Goal: Task Accomplishment & Management: Use online tool/utility

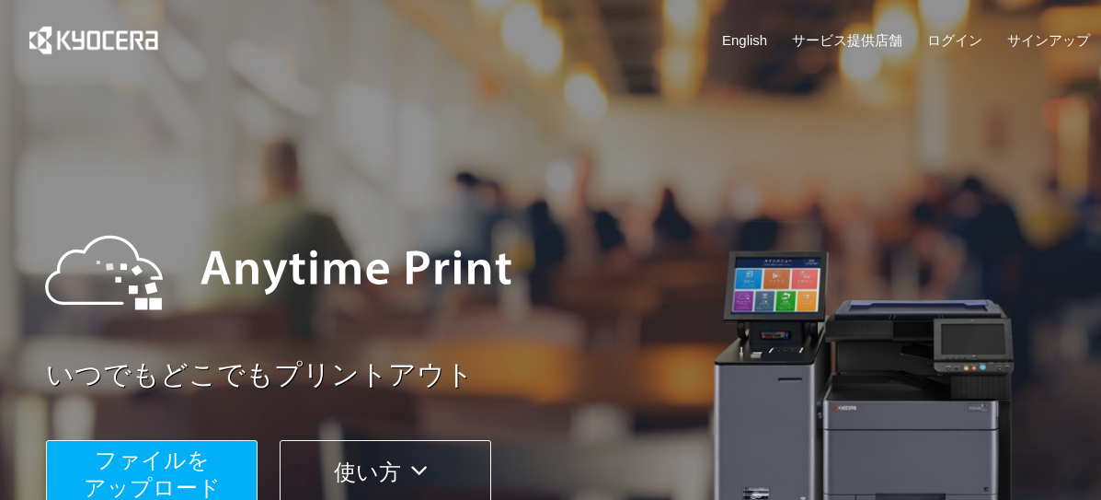
scroll to position [276, 0]
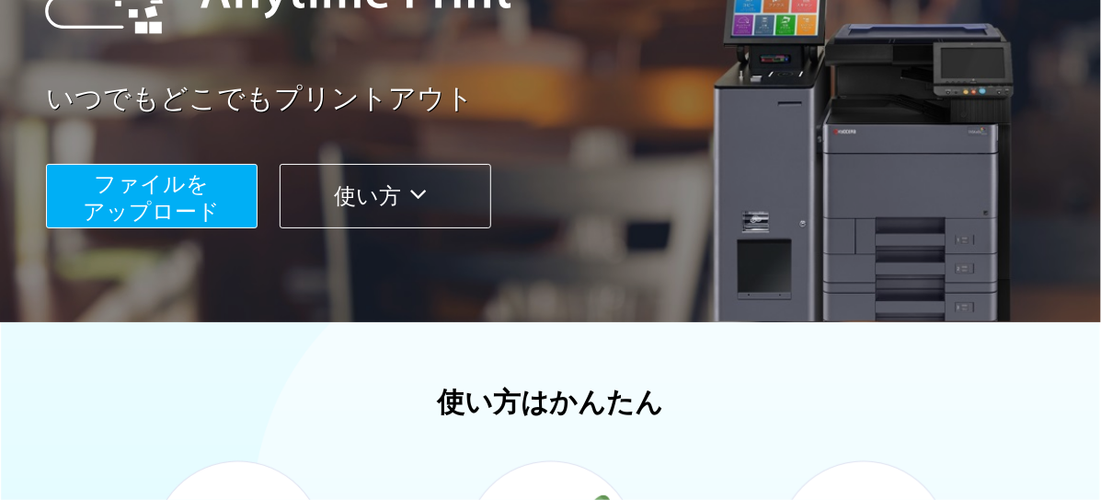
click at [211, 183] on button "ファイルを ​​アップロード" at bounding box center [152, 196] width 212 height 64
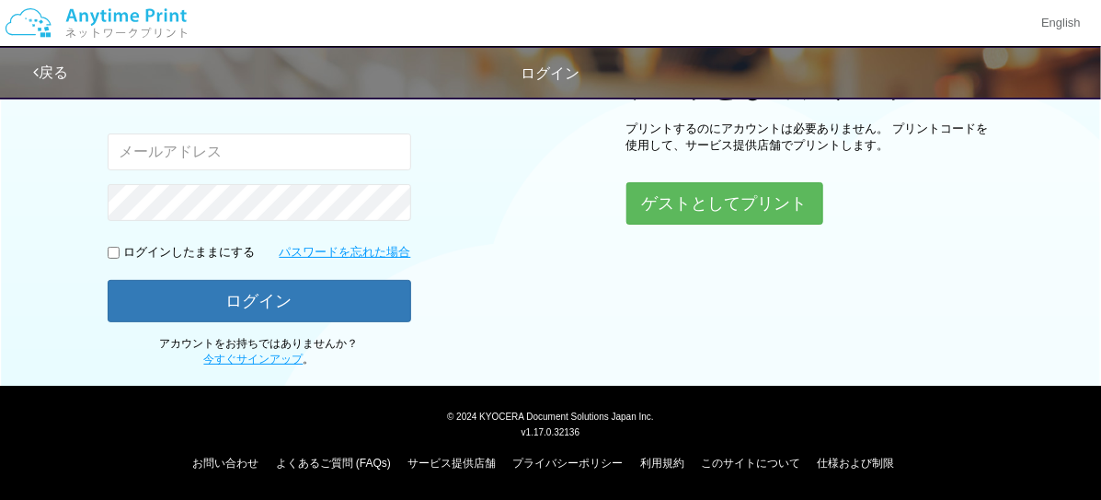
scroll to position [265, 0]
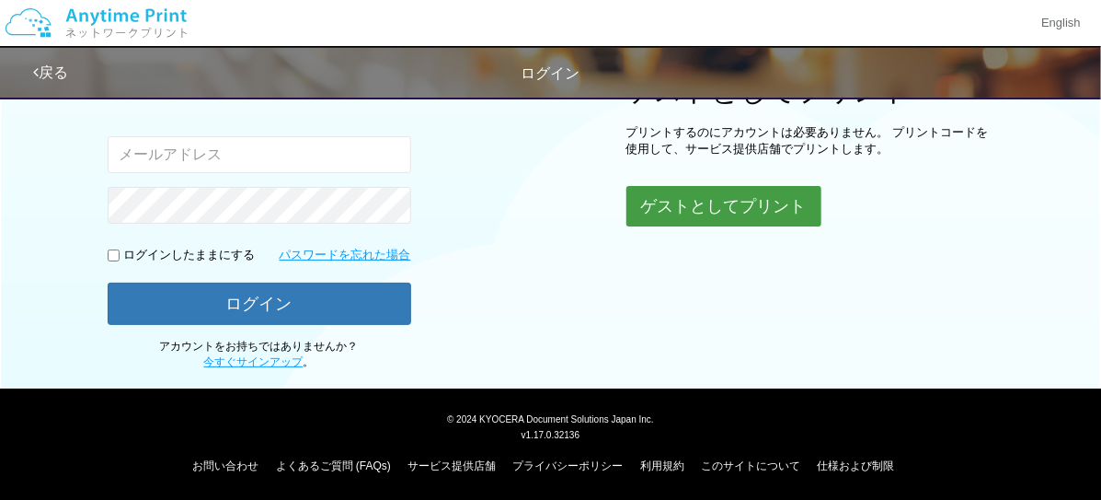
click at [707, 200] on button "ゲストとしてプリント" at bounding box center [724, 206] width 195 height 40
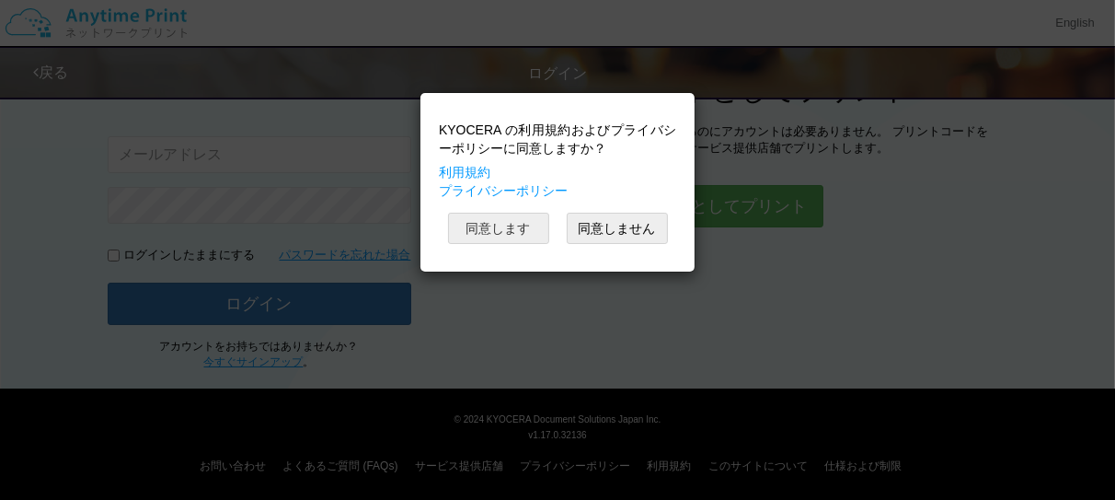
click at [509, 222] on button "同意します" at bounding box center [498, 228] width 101 height 31
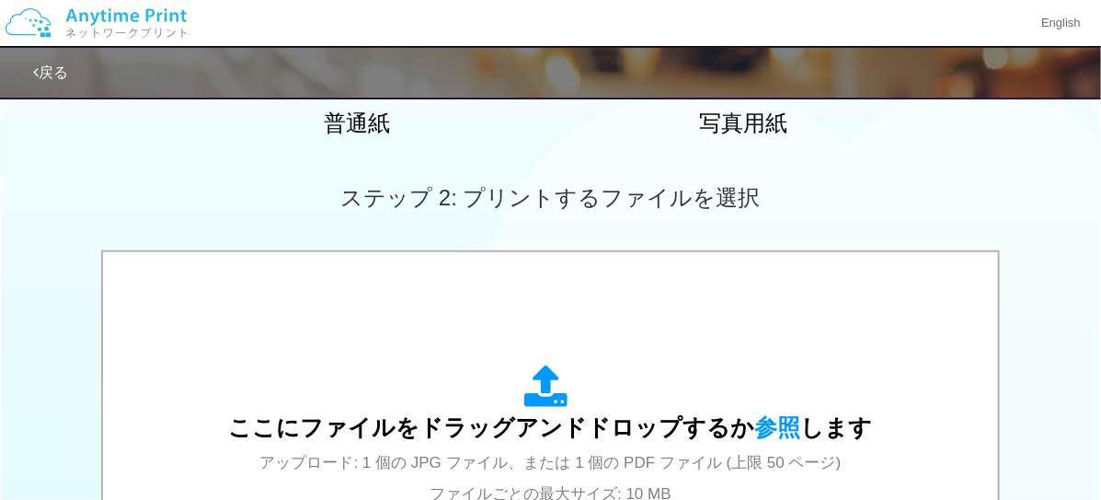
scroll to position [80, 0]
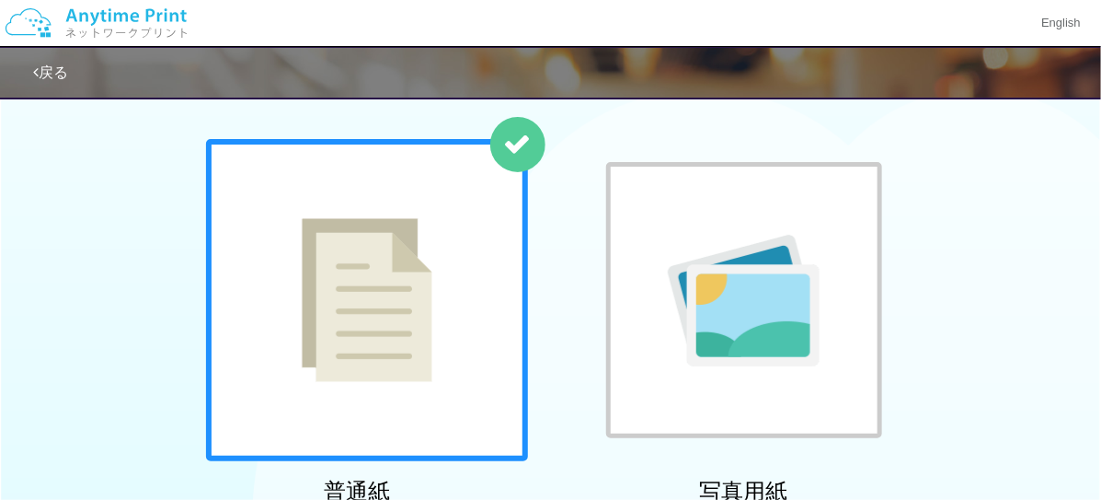
click at [429, 242] on img at bounding box center [367, 300] width 131 height 164
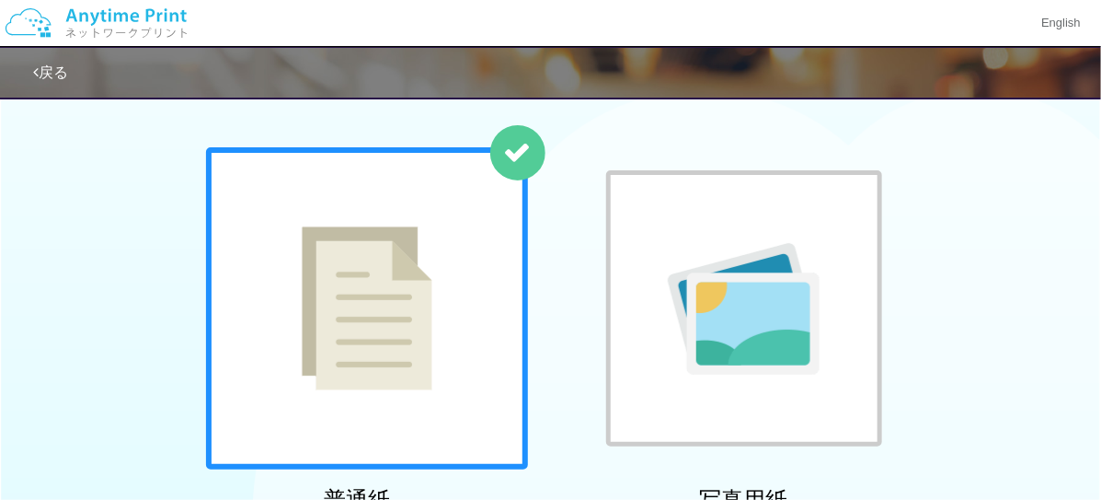
scroll to position [0, 0]
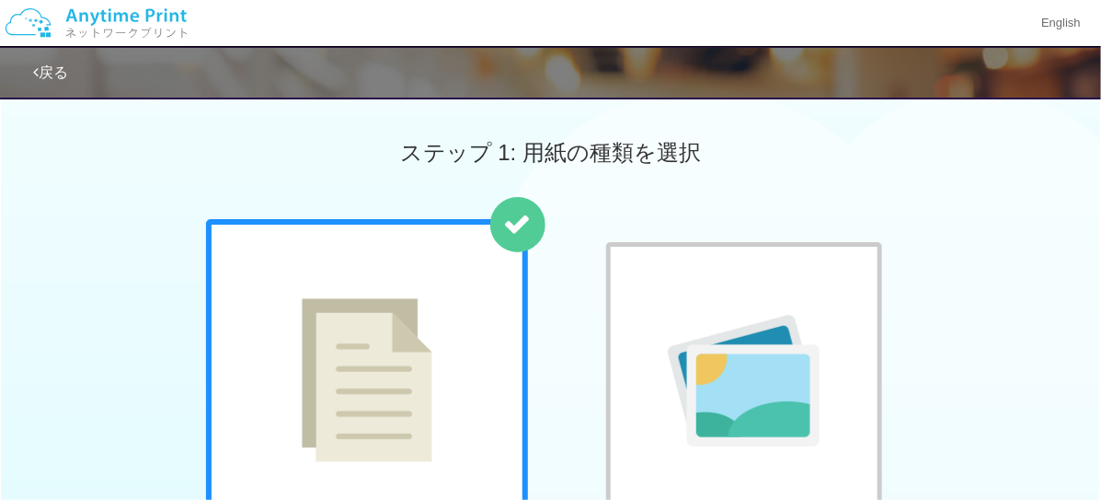
click at [40, 69] on link "戻る" at bounding box center [50, 72] width 35 height 16
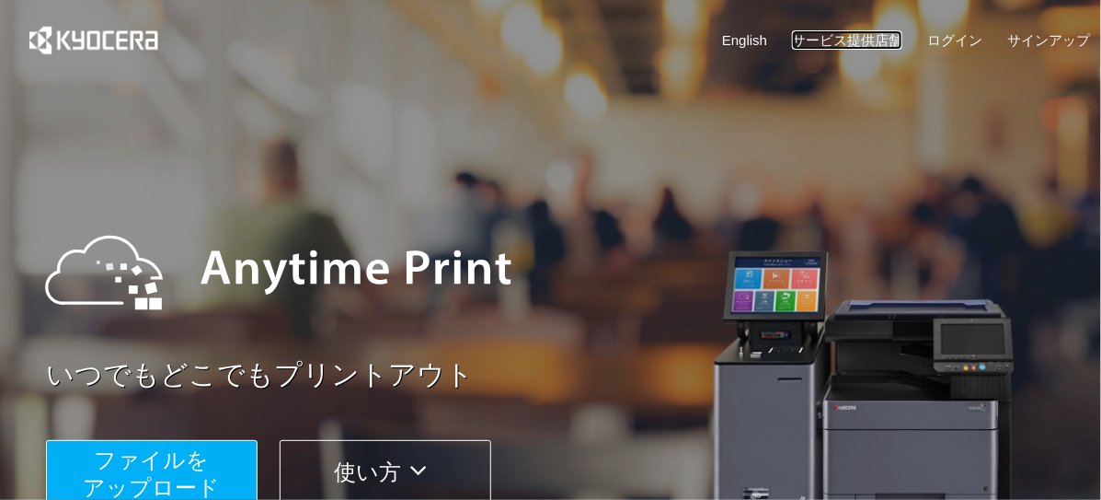
click at [869, 32] on link "サービス提供店舗" at bounding box center [847, 39] width 110 height 19
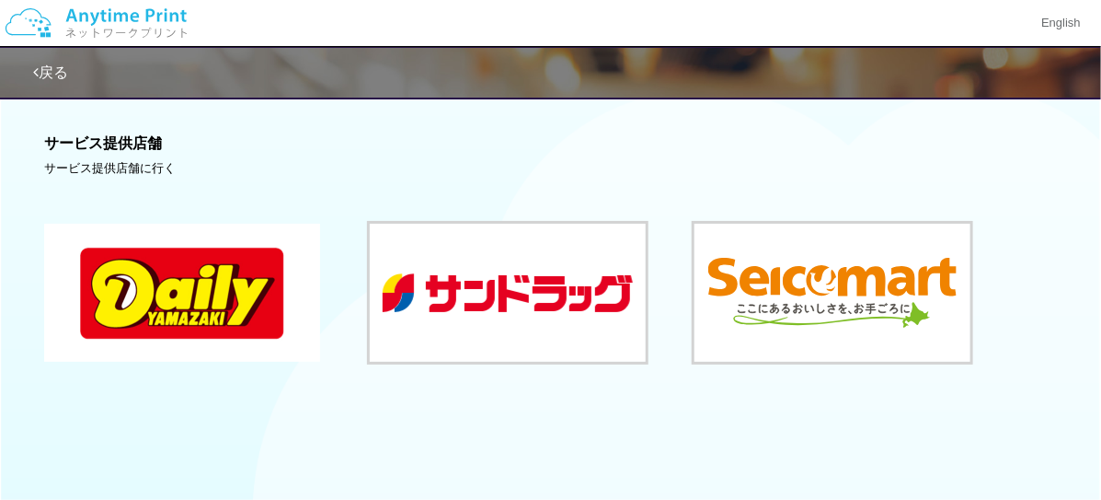
click at [213, 275] on button at bounding box center [182, 293] width 276 height 138
click at [236, 279] on button at bounding box center [182, 293] width 276 height 138
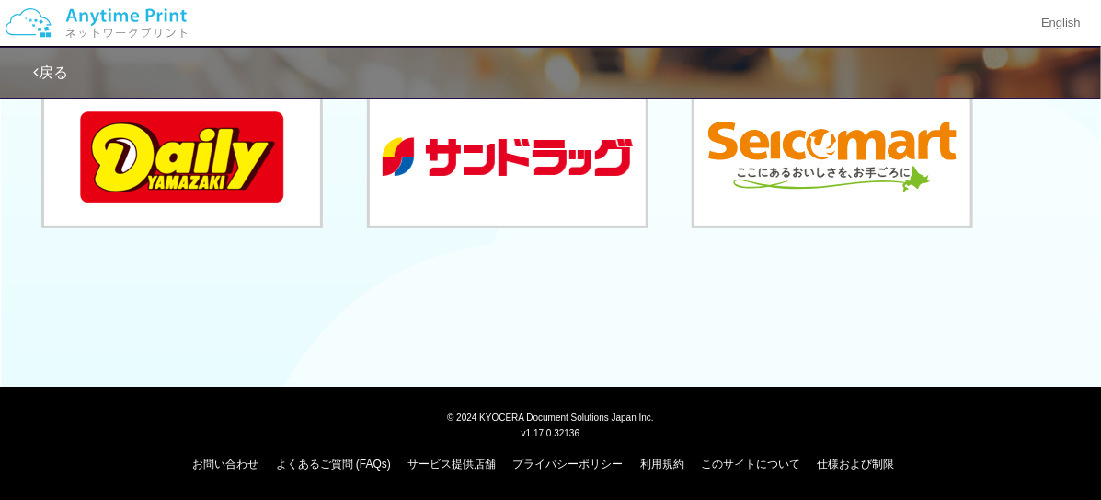
click at [53, 69] on link "戻る" at bounding box center [50, 72] width 35 height 16
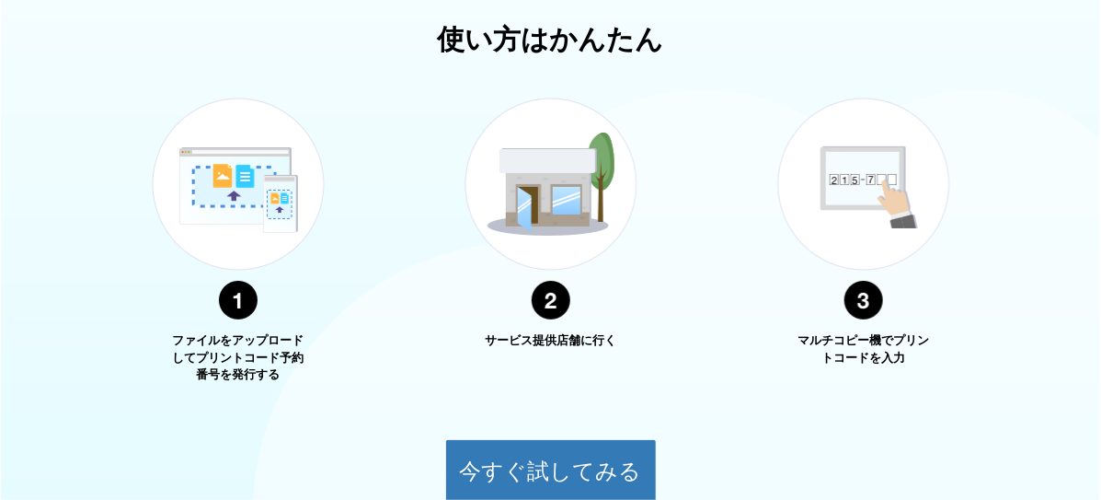
scroll to position [362, 0]
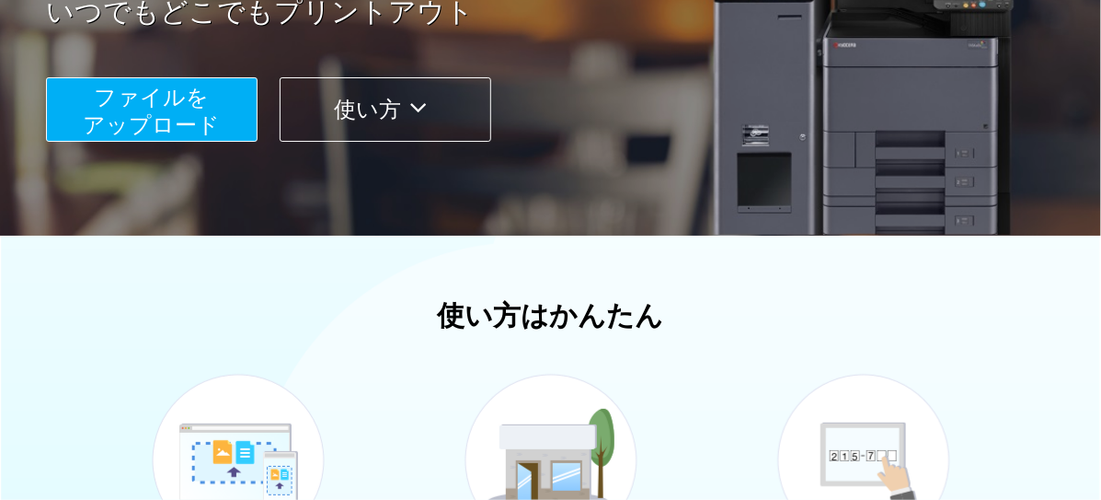
click at [209, 103] on button "ファイルを ​​アップロード" at bounding box center [152, 109] width 212 height 64
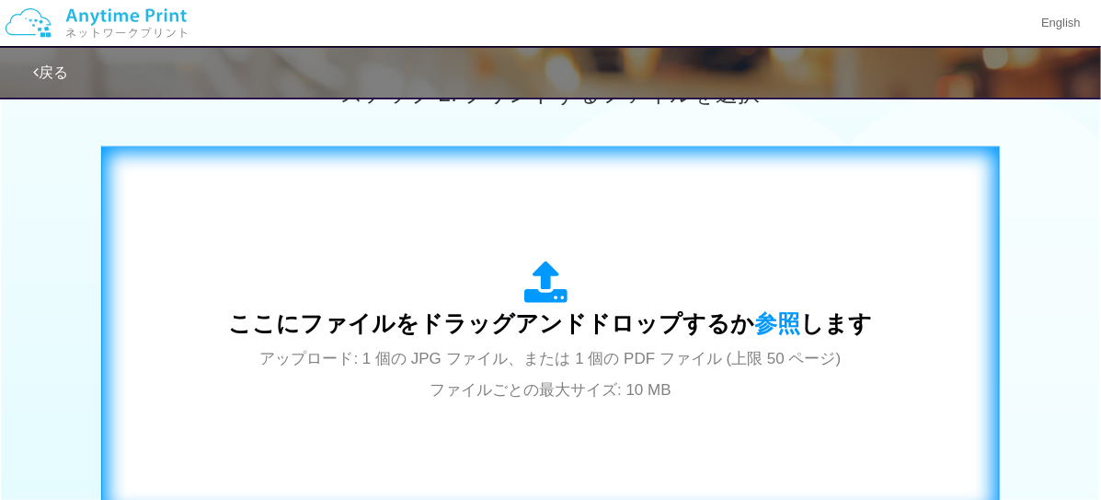
scroll to position [736, 0]
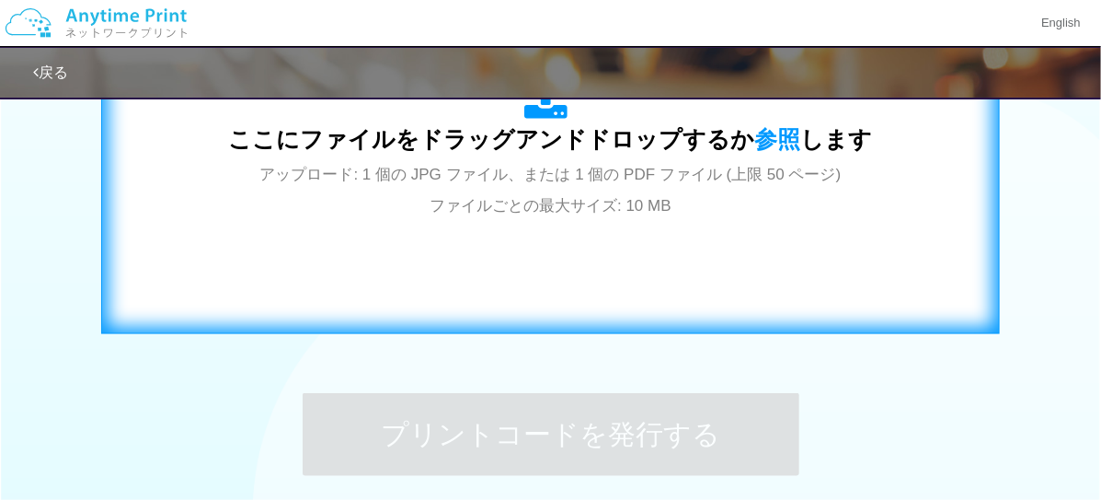
click at [466, 250] on div "ここにファイルをドラッグアンドドロップするか 参照 します アップロード: 1 個の JPG ファイル、または 1 個の PDF ファイル (上限 50 ペー…" at bounding box center [551, 148] width 860 height 333
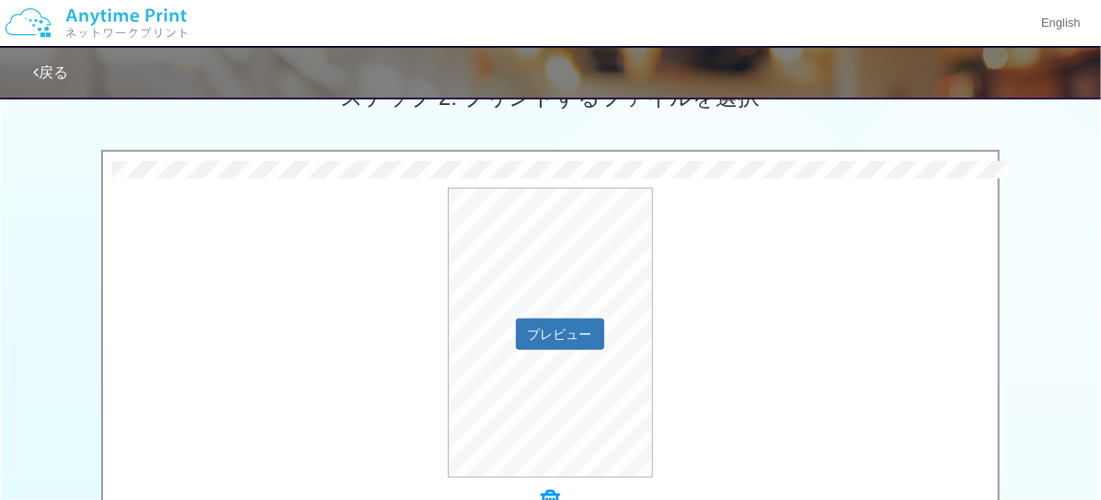
scroll to position [824, 0]
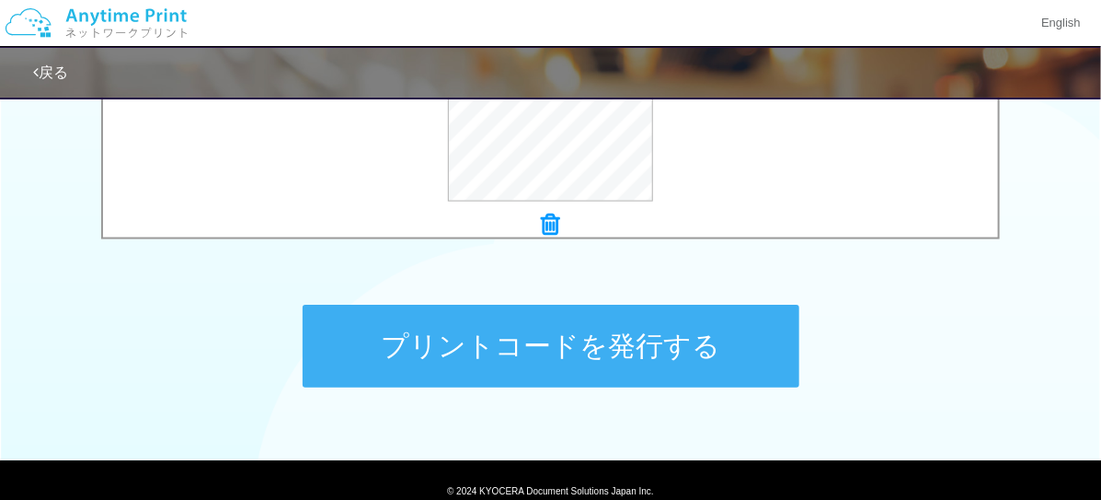
click at [477, 332] on button "プリントコードを発行する" at bounding box center [551, 346] width 497 height 83
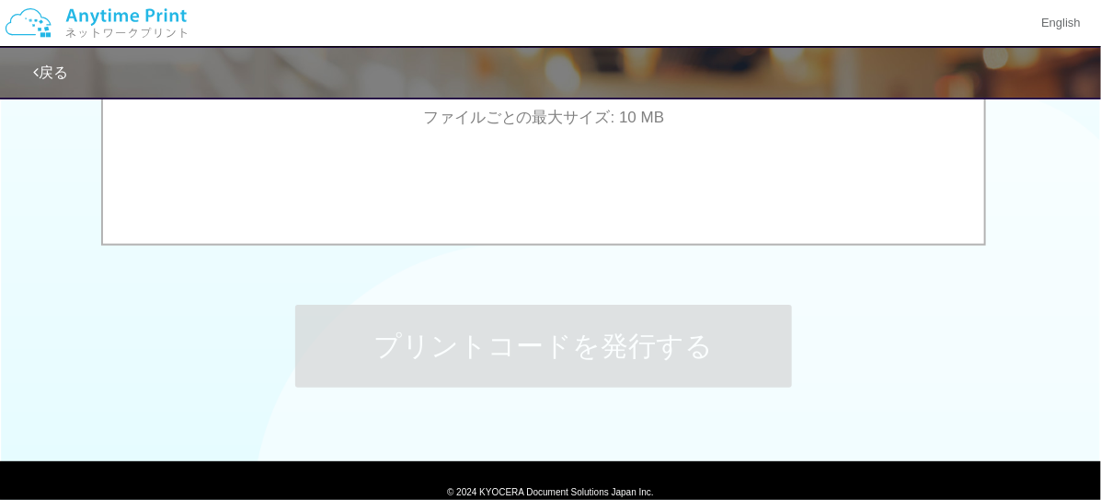
scroll to position [0, 0]
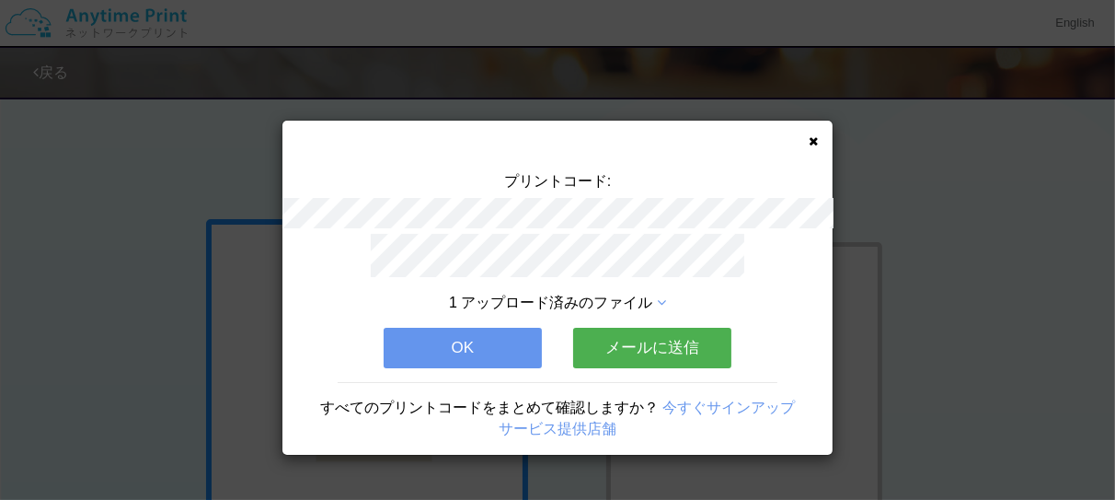
click at [438, 341] on button "OK" at bounding box center [463, 348] width 158 height 40
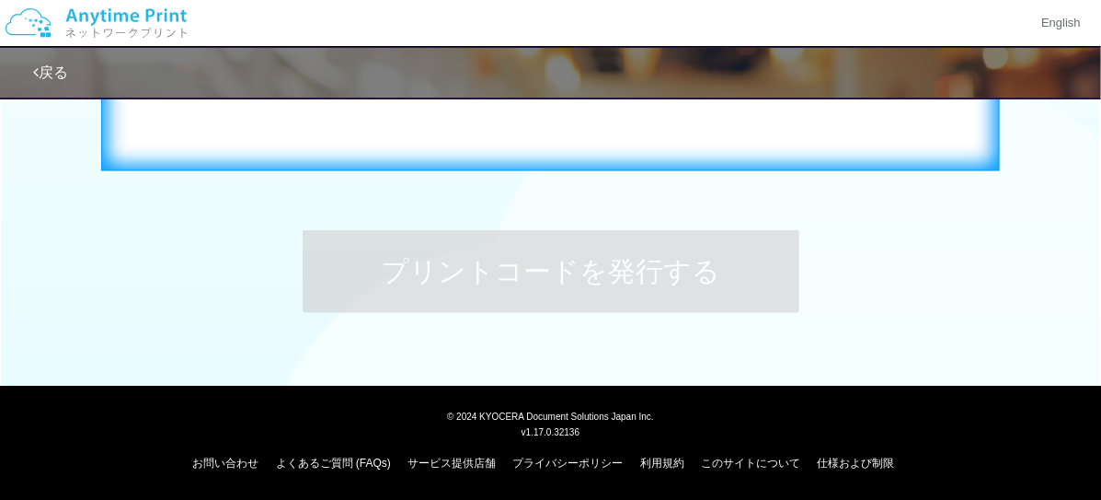
scroll to position [622, 0]
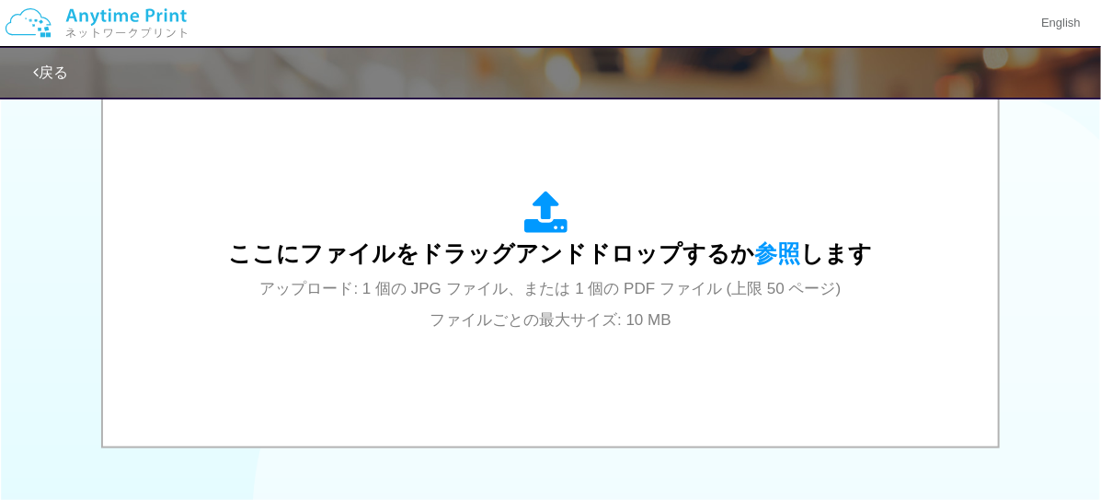
click at [55, 72] on link "戻る" at bounding box center [50, 72] width 35 height 16
